Goal: Find contact information: Find contact information

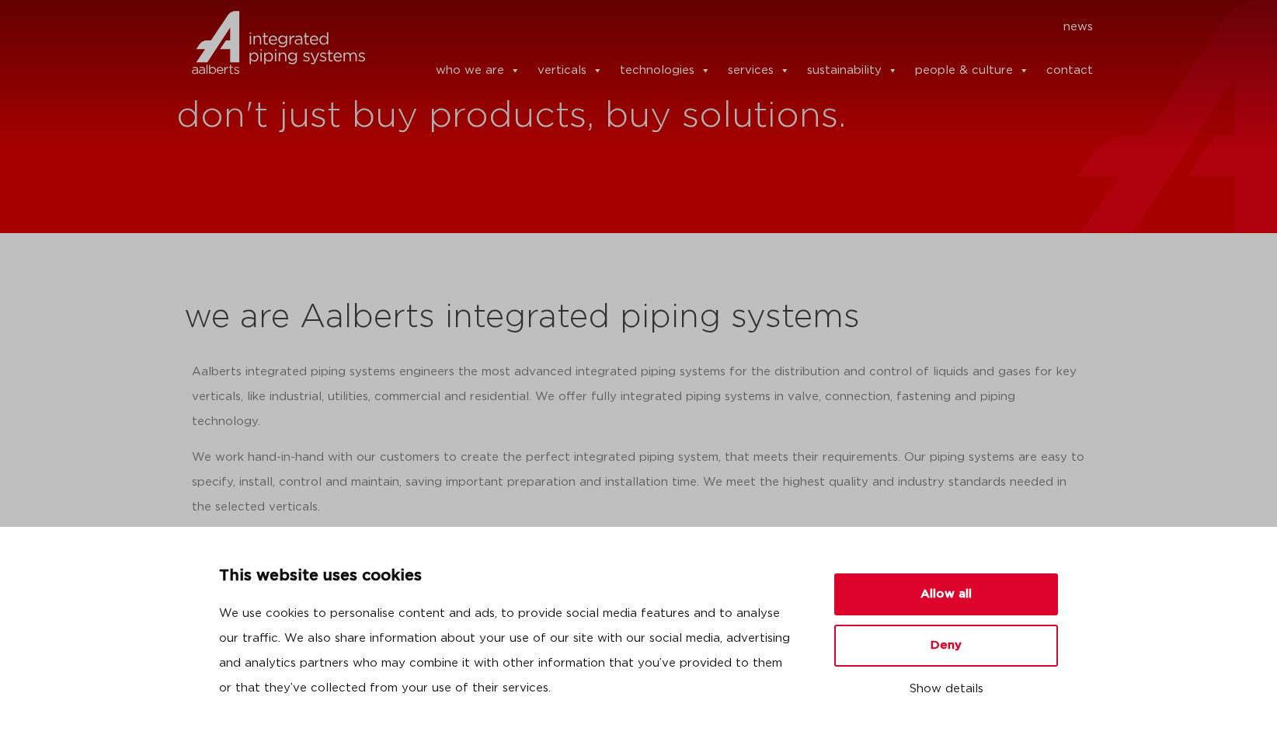
click at [1085, 69] on link "contact" at bounding box center [1070, 70] width 47 height 31
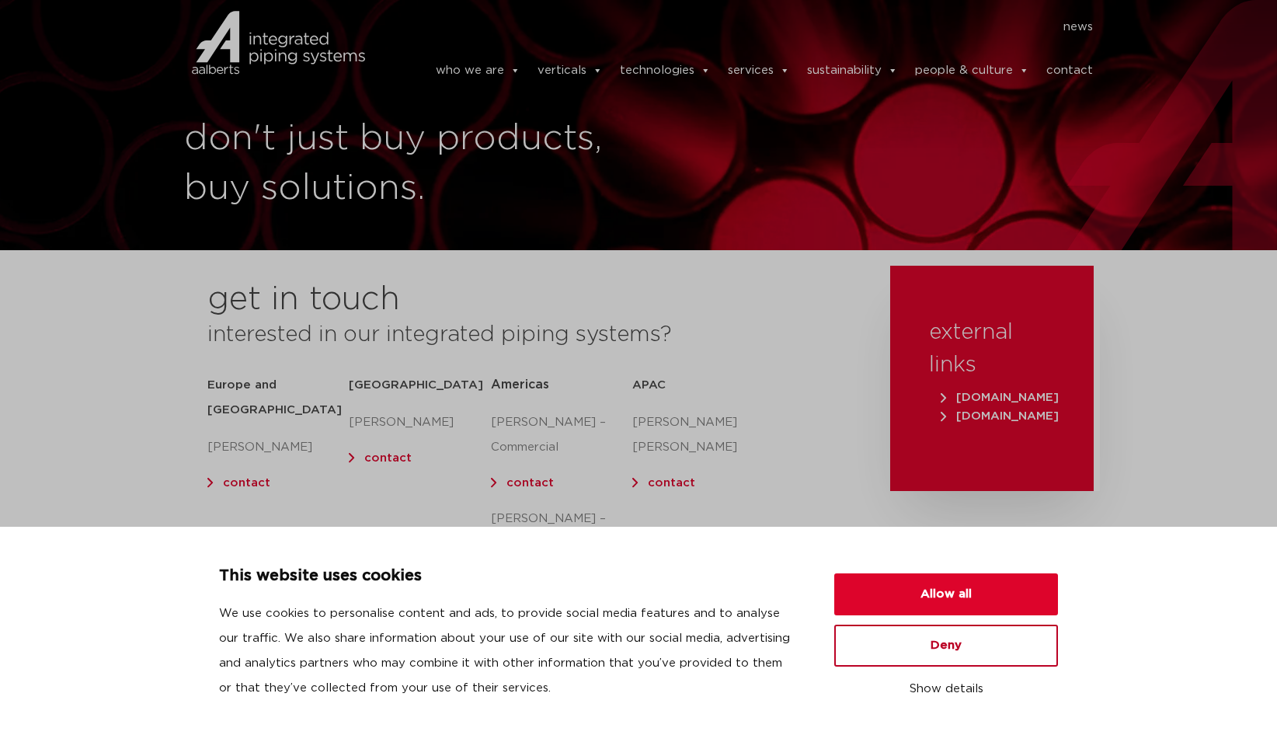
click at [1003, 643] on button "Deny" at bounding box center [947, 646] width 224 height 42
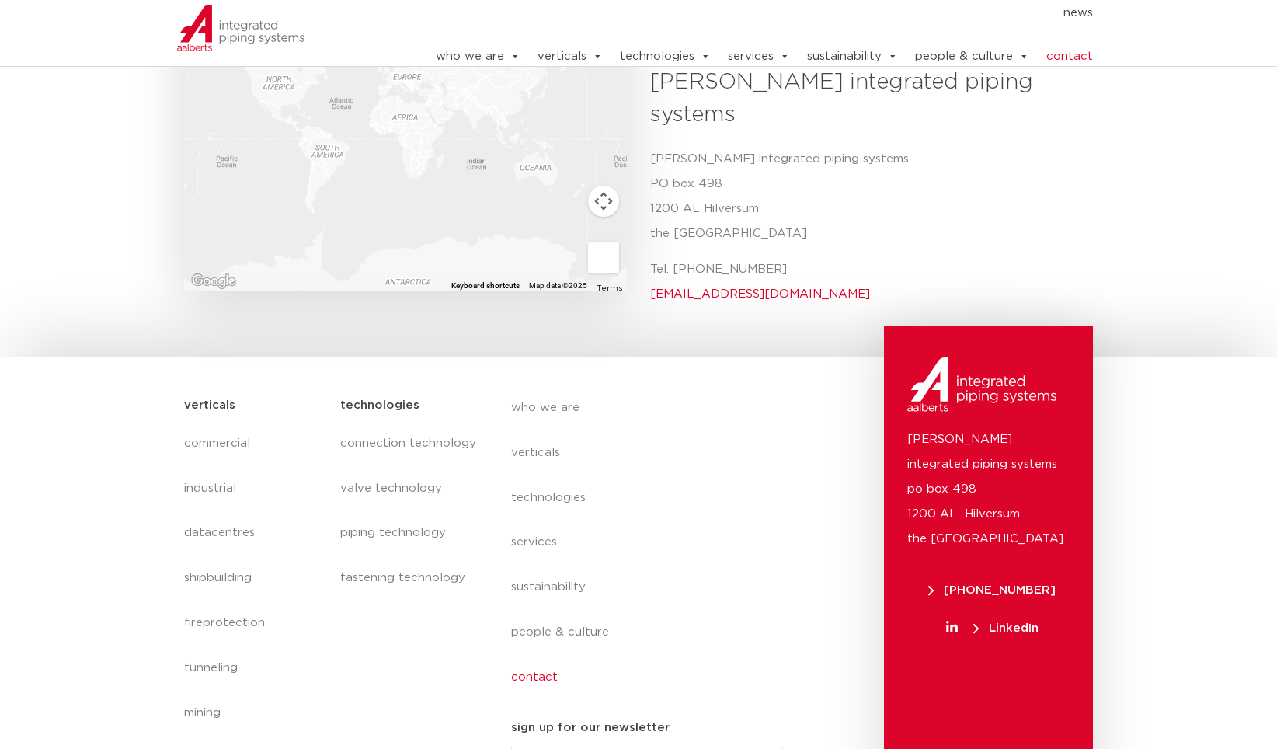
scroll to position [641, 0]
